Goal: Find specific page/section: Locate a particular part of the current website

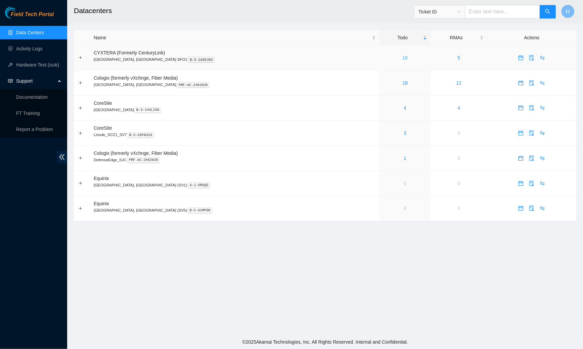
click at [402, 57] on link "18" at bounding box center [404, 57] width 5 height 5
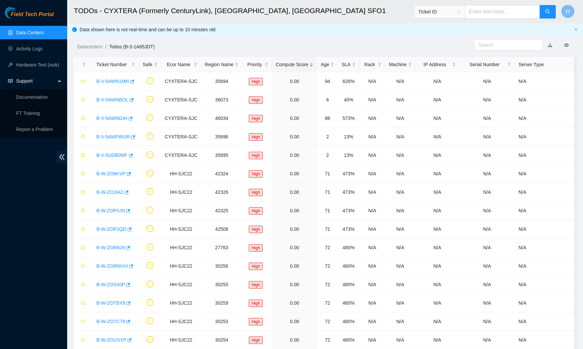
click at [41, 35] on link "Data Centers" at bounding box center [30, 32] width 28 height 5
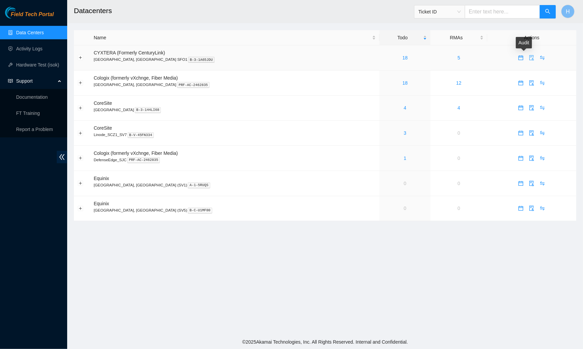
click at [529, 59] on icon "audit" at bounding box center [531, 57] width 5 height 5
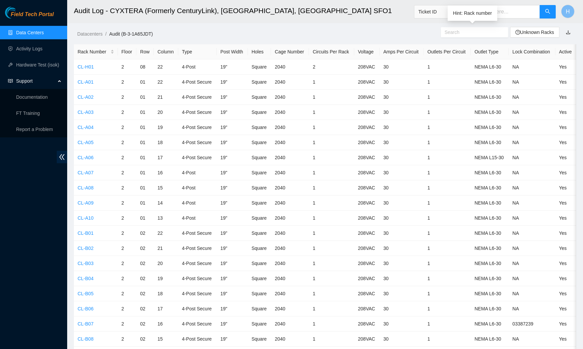
click at [462, 34] on input "text" at bounding box center [471, 32] width 54 height 7
paste input "CL-V02"
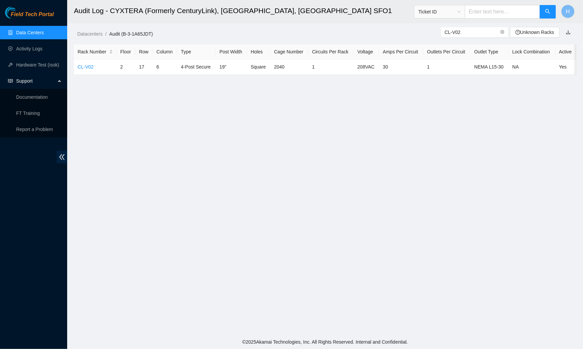
type input "CL-V02"
click at [44, 30] on link "Data Centers" at bounding box center [30, 32] width 28 height 5
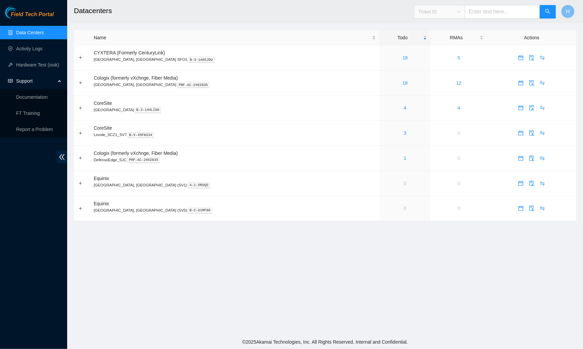
click at [452, 15] on span "Ticket ID" at bounding box center [439, 12] width 42 height 10
click at [454, 45] on div "Rack Number" at bounding box center [448, 45] width 42 height 7
click at [486, 11] on input "text" at bounding box center [502, 11] width 75 height 13
paste input "CL-V02"
type input "CL-V02"
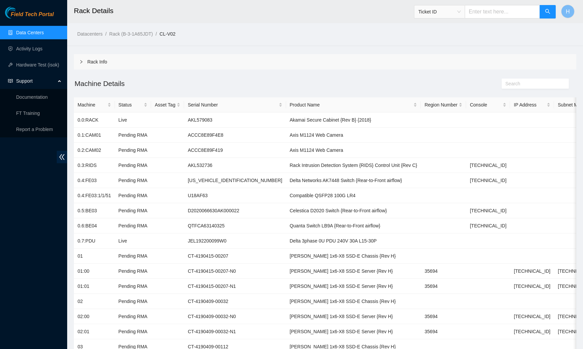
click at [118, 64] on div "Rack Info" at bounding box center [325, 61] width 502 height 15
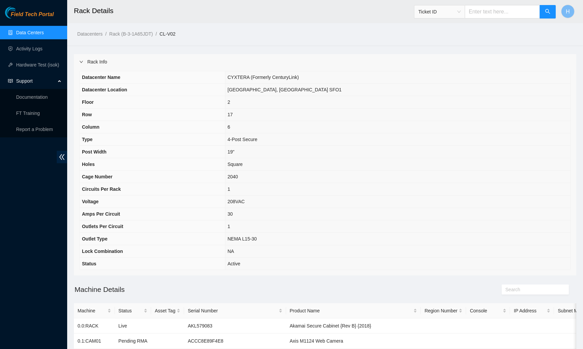
click at [94, 58] on div "Rack Info" at bounding box center [325, 61] width 502 height 15
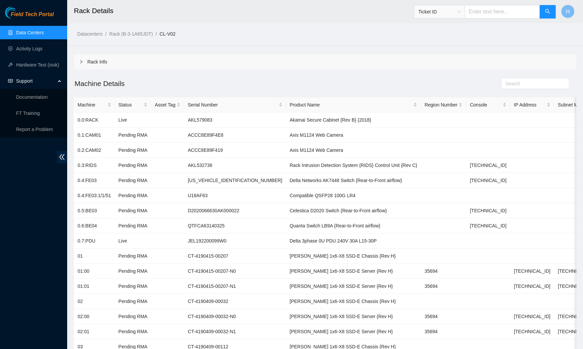
click at [44, 32] on link "Data Centers" at bounding box center [30, 32] width 28 height 5
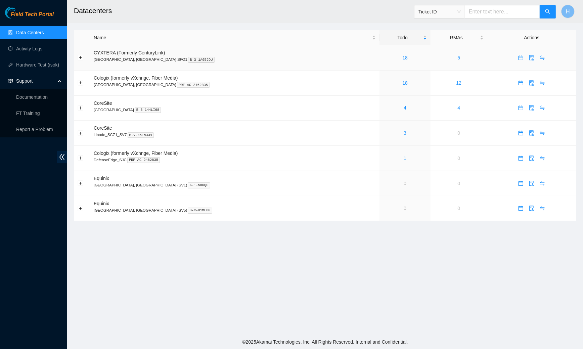
click at [383, 54] on div "18" at bounding box center [404, 57] width 43 height 7
